Goal: Transaction & Acquisition: Purchase product/service

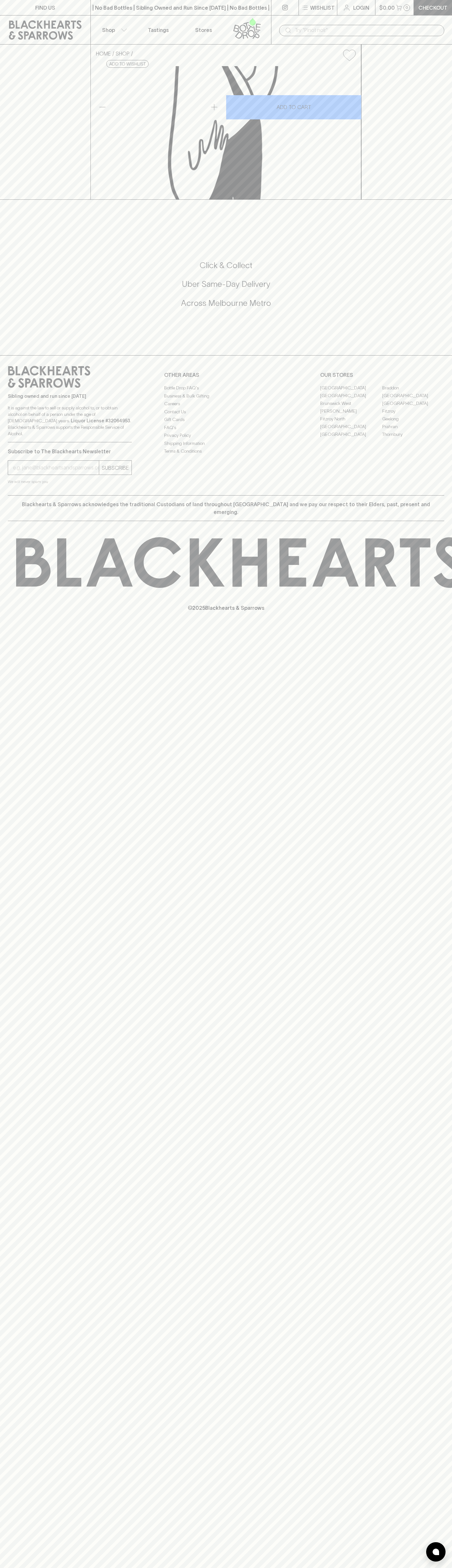
click at [390, 26] on input "text" at bounding box center [366, 30] width 144 height 10
click at [422, 1561] on div "FIND US | No Bad Bottles | Sibling Owned and Run Since 2006 | No Bad Bottles | …" at bounding box center [226, 784] width 452 height 1568
click at [439, 1567] on html "FIND US | No Bad Bottles | Sibling Owned and Run Since 2006 | No Bad Bottles | …" at bounding box center [226, 784] width 452 height 1568
click at [28, 116] on div "HOME SHOP Boatrocker Black Forest Jet Imperial Stout 330ml $25.00 Add to wishli…" at bounding box center [226, 122] width 452 height 155
